Goal: Task Accomplishment & Management: Use online tool/utility

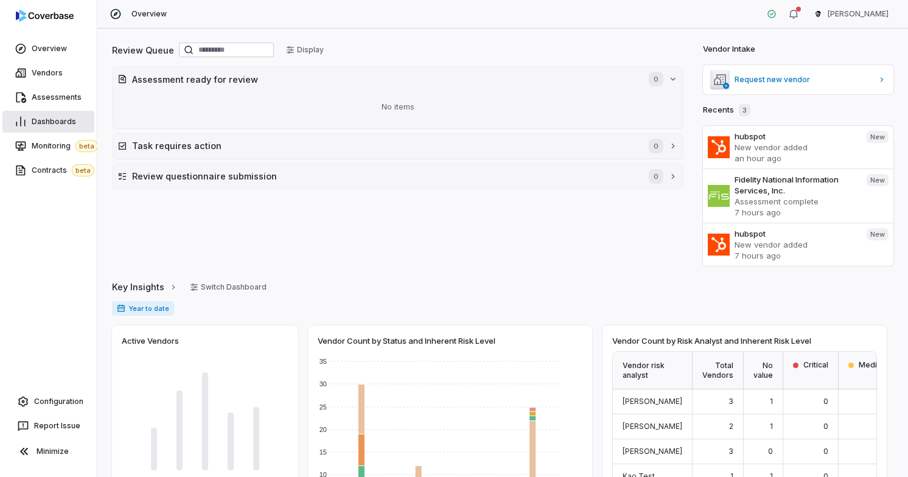
click at [69, 117] on span "Dashboards" at bounding box center [54, 122] width 44 height 10
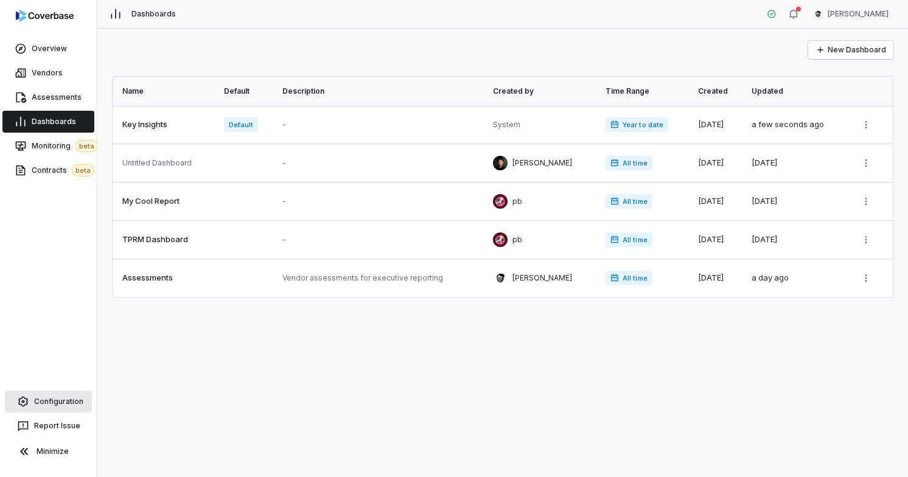
click at [61, 396] on link "Configuration" at bounding box center [48, 401] width 87 height 22
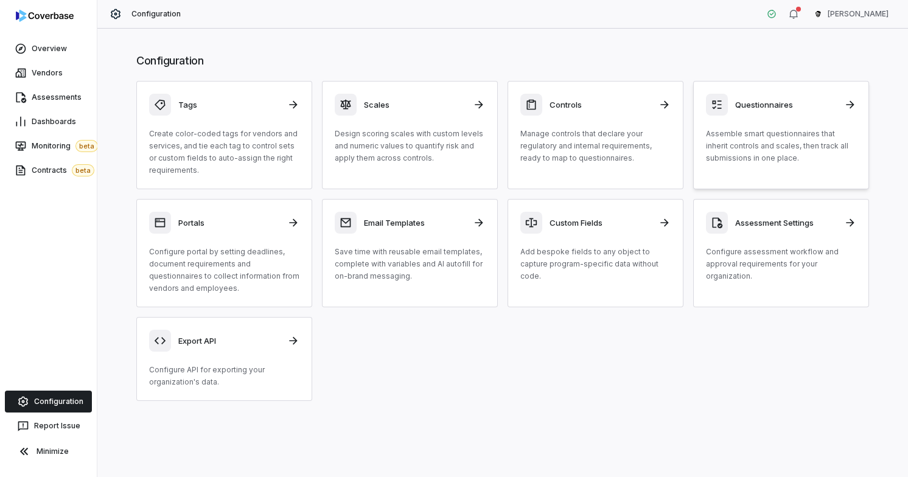
click at [738, 161] on p "Assemble smart questionnaires that inherit controls and scales, then track all …" at bounding box center [781, 146] width 150 height 36
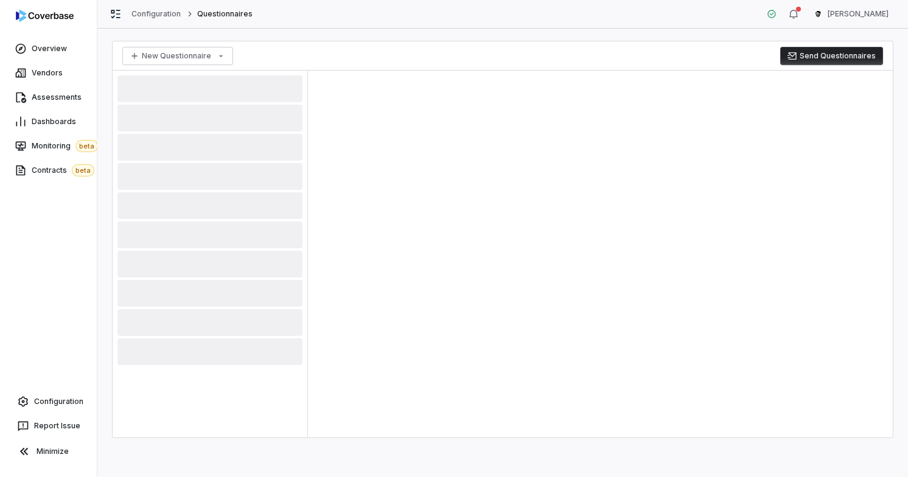
click at [391, 222] on div at bounding box center [600, 254] width 585 height 367
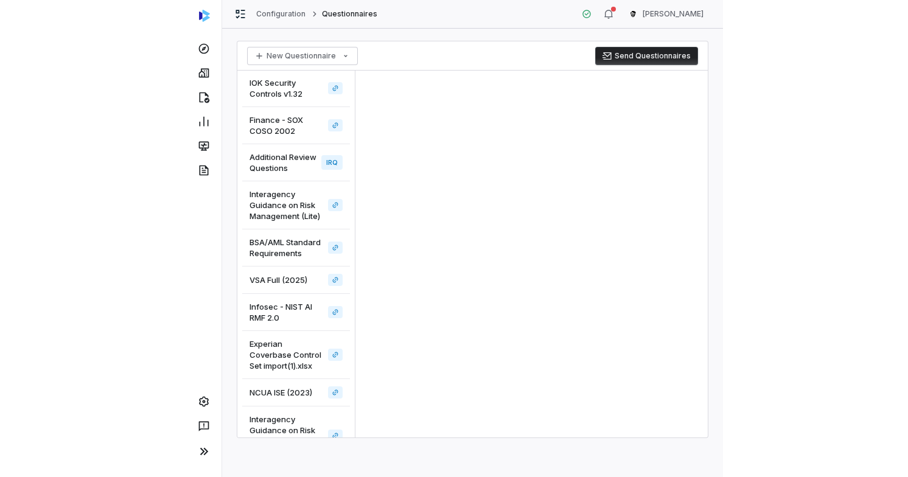
scroll to position [257, 0]
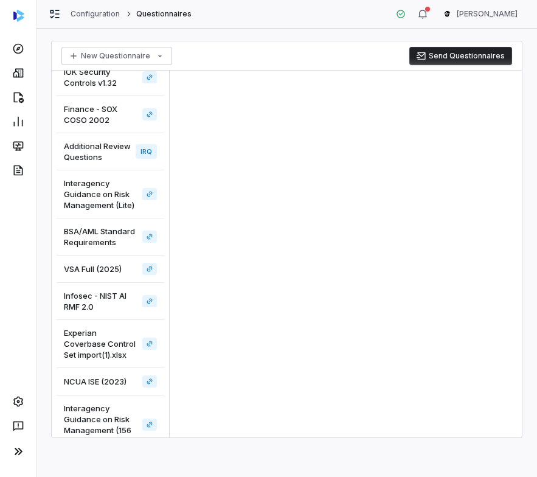
click at [85, 274] on span "VSA Full (2025)" at bounding box center [93, 268] width 58 height 11
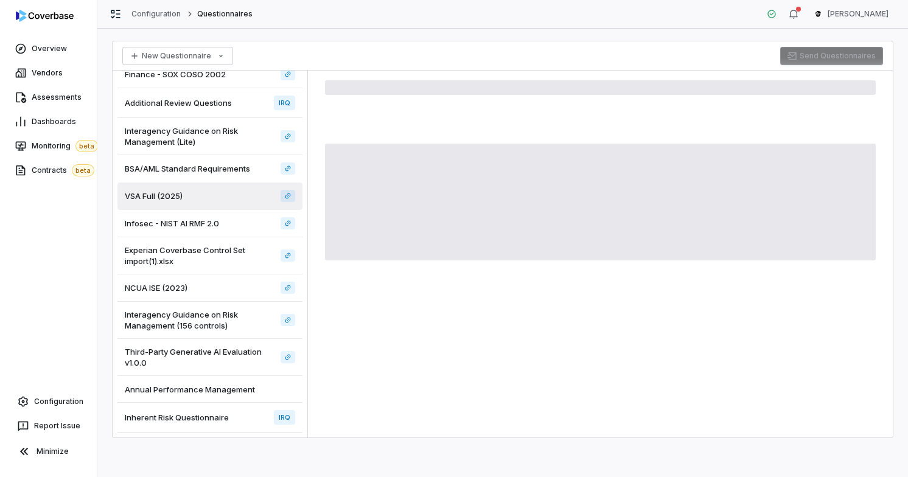
scroll to position [208, 0]
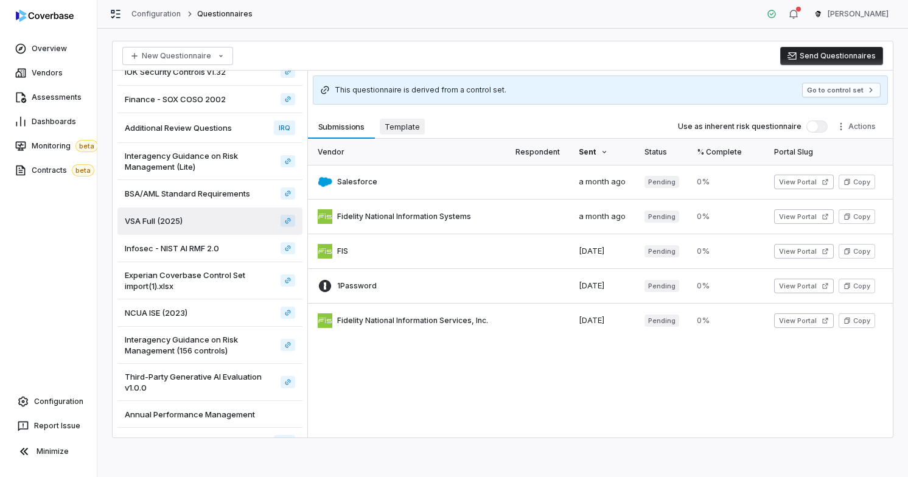
click at [426, 132] on button "Template Template" at bounding box center [402, 126] width 55 height 24
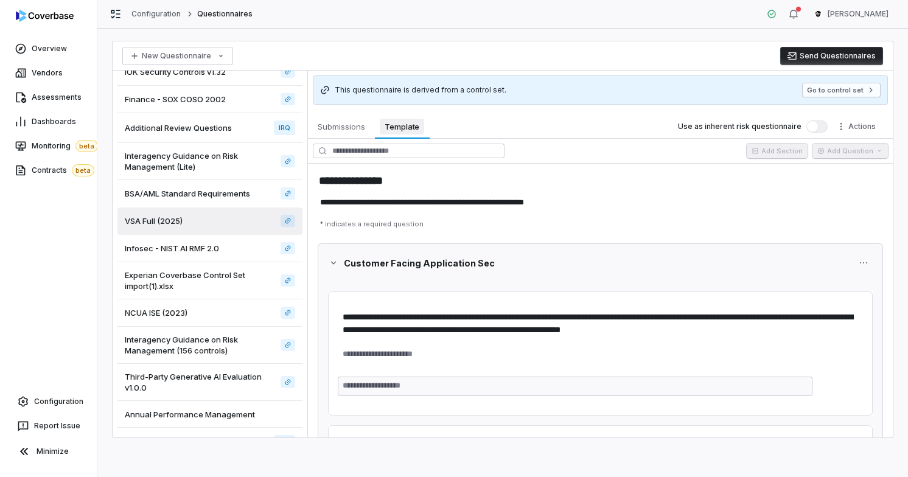
click at [419, 125] on span "Template" at bounding box center [402, 127] width 44 height 16
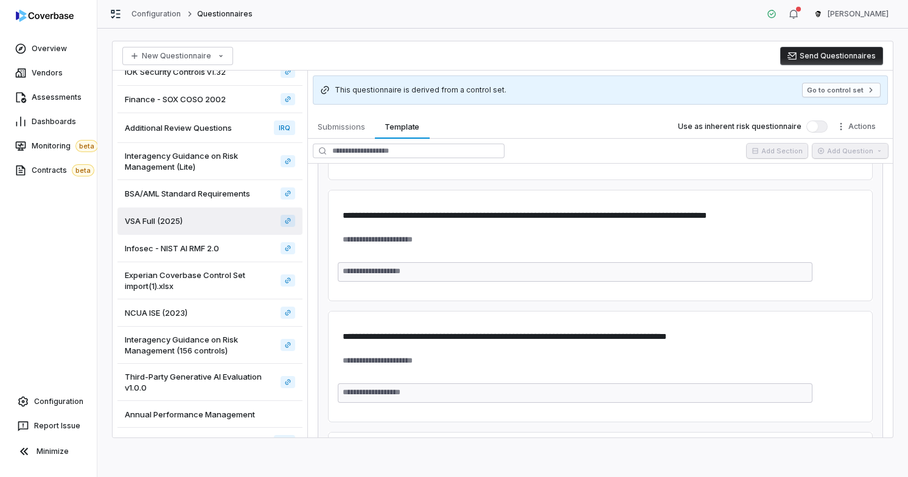
scroll to position [965, 0]
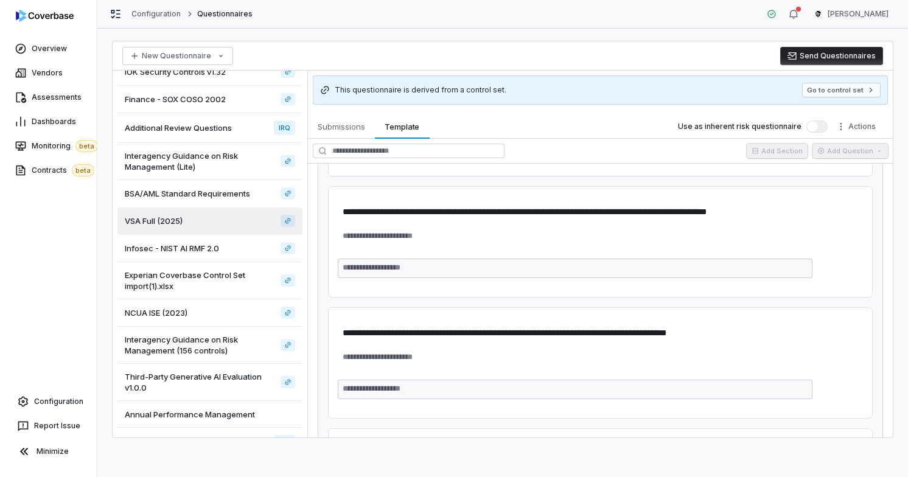
type textarea "*"
